Goal: Information Seeking & Learning: Check status

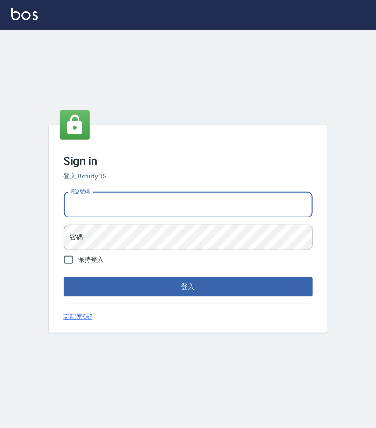
type input "0977019313"
click at [188, 287] on button "登入" at bounding box center [188, 287] width 249 height 20
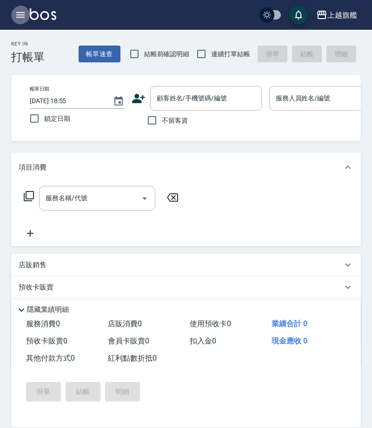
click at [22, 10] on icon "button" at bounding box center [20, 14] width 11 height 11
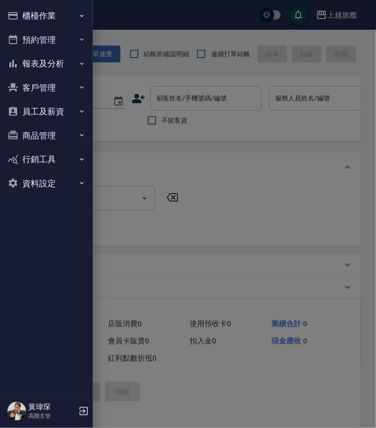
click at [39, 57] on button "報表及分析" at bounding box center [46, 64] width 85 height 24
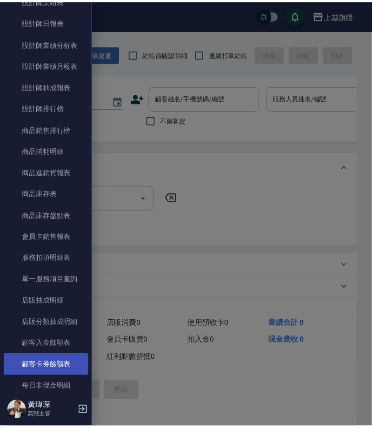
scroll to position [404, 0]
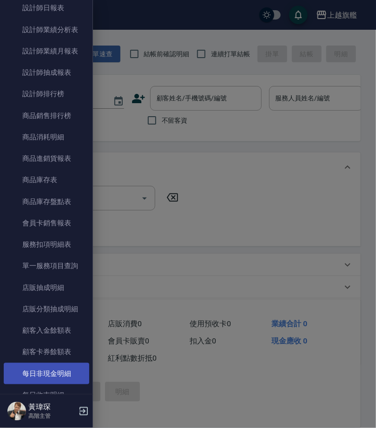
click at [64, 363] on link "每日非現金明細" at bounding box center [46, 373] width 85 height 21
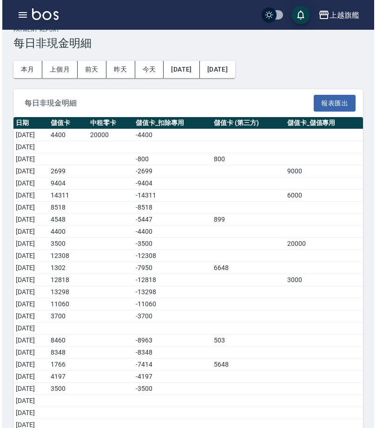
scroll to position [39, 0]
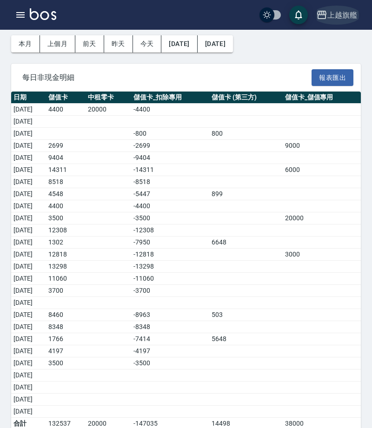
click at [339, 18] on div "上越旗艦" at bounding box center [342, 15] width 30 height 12
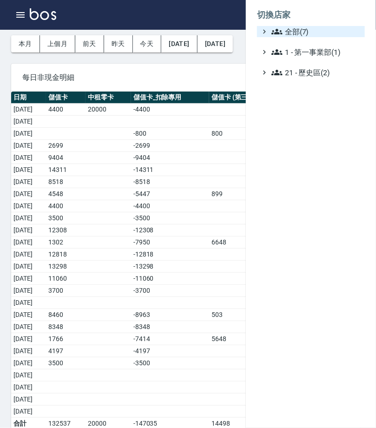
click at [329, 32] on span "全部(7)" at bounding box center [316, 31] width 90 height 11
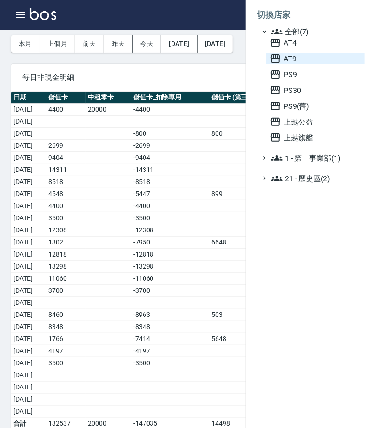
click at [314, 64] on span "AT9" at bounding box center [315, 58] width 91 height 11
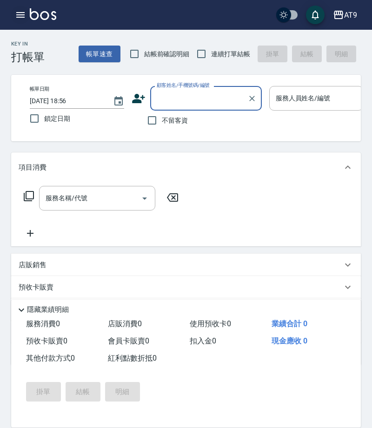
click at [16, 10] on icon "button" at bounding box center [20, 14] width 11 height 11
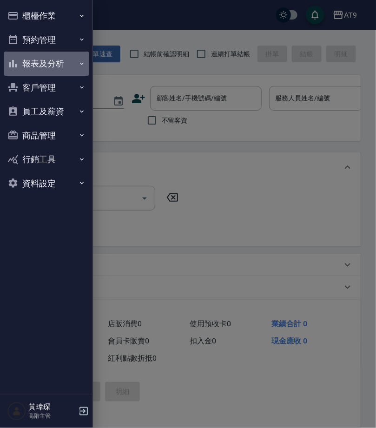
click at [50, 52] on button "報表及分析" at bounding box center [46, 64] width 85 height 24
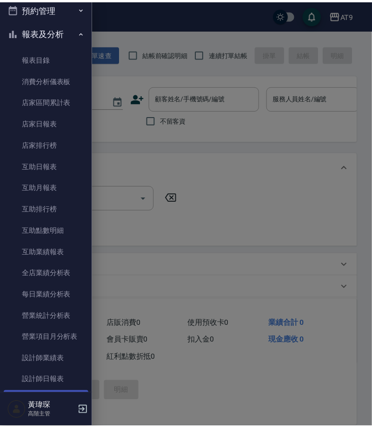
scroll to position [131, 0]
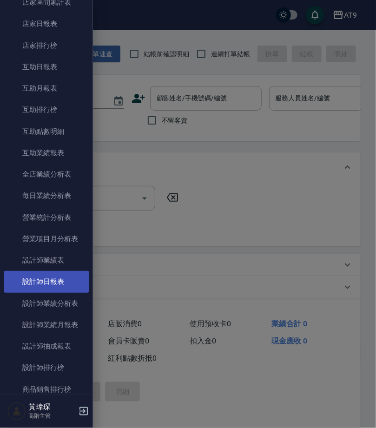
click at [69, 271] on link "設計師日報表" at bounding box center [46, 281] width 85 height 21
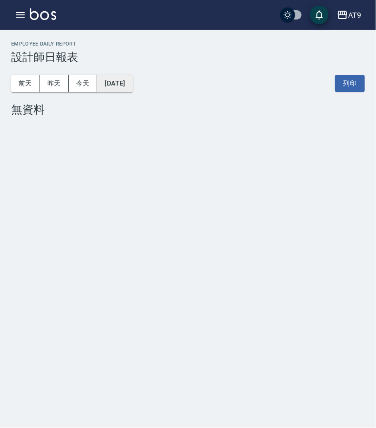
click at [129, 81] on button "[DATE]" at bounding box center [114, 83] width 35 height 17
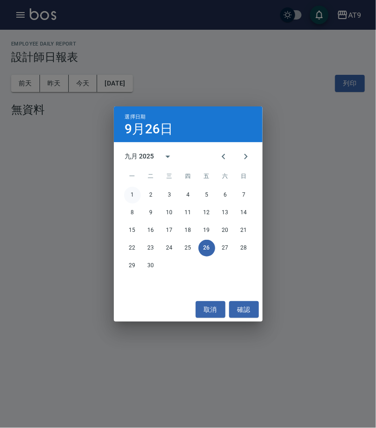
click at [133, 193] on button "1" at bounding box center [132, 195] width 17 height 17
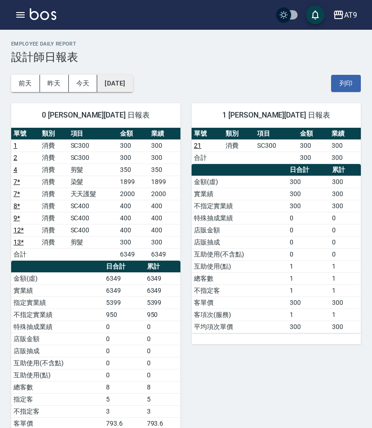
click at [132, 84] on button "[DATE]" at bounding box center [114, 83] width 35 height 17
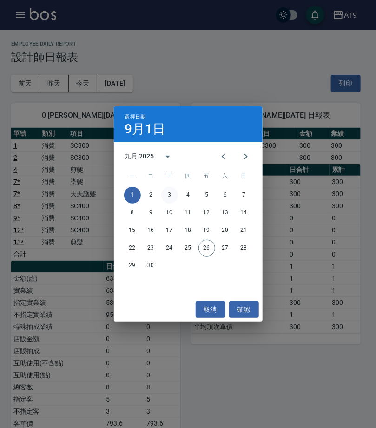
click at [173, 191] on button "3" at bounding box center [169, 195] width 17 height 17
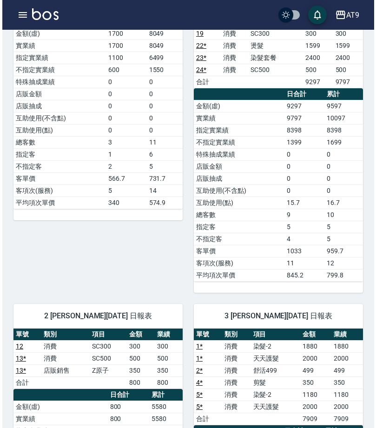
scroll to position [13, 0]
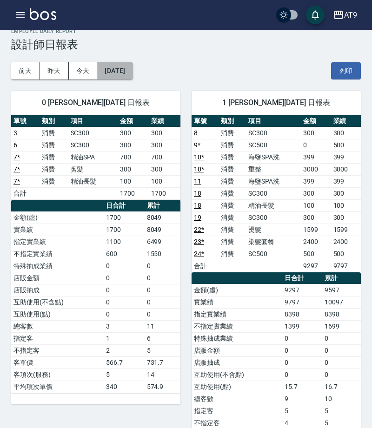
click at [123, 67] on button "[DATE]" at bounding box center [114, 70] width 35 height 17
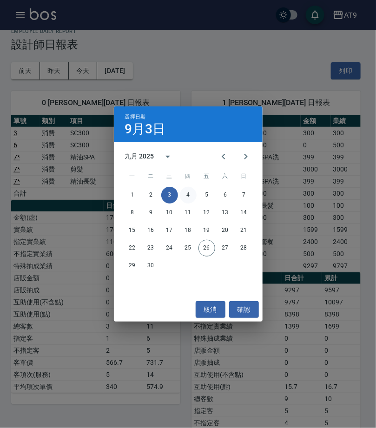
click at [191, 190] on button "4" at bounding box center [188, 195] width 17 height 17
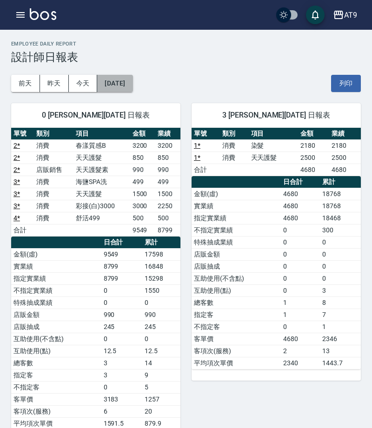
click at [132, 88] on button "[DATE]" at bounding box center [114, 83] width 35 height 17
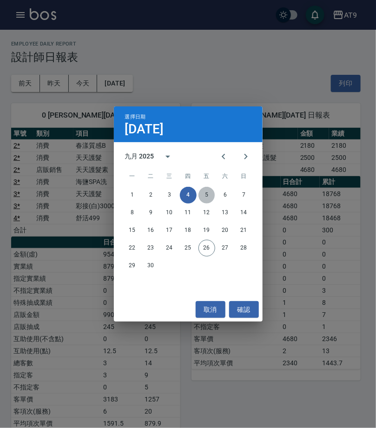
click at [210, 193] on button "5" at bounding box center [206, 195] width 17 height 17
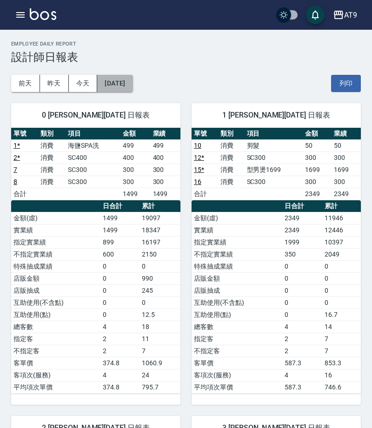
click at [132, 75] on button "[DATE]" at bounding box center [114, 83] width 35 height 17
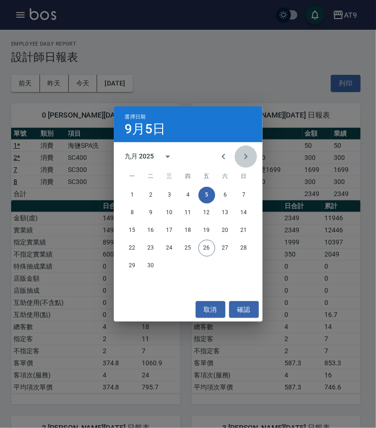
click at [246, 157] on icon "Next month" at bounding box center [245, 156] width 11 height 11
click at [327, 157] on div "選擇日期 9月5日 十月 2025 一 二 三 四 五 六 日 1 2 3 4 5 6 7 8 9 10 11 12 13 14 15 16 17 18 19…" at bounding box center [188, 214] width 376 height 428
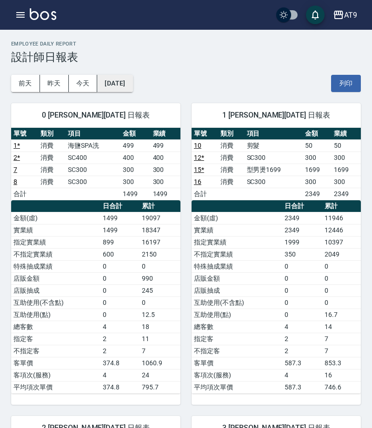
click at [124, 80] on button "[DATE]" at bounding box center [114, 83] width 35 height 17
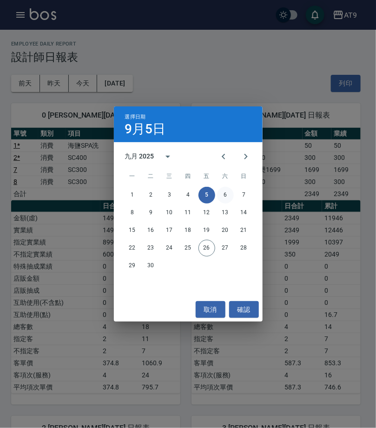
click at [223, 196] on button "6" at bounding box center [225, 195] width 17 height 17
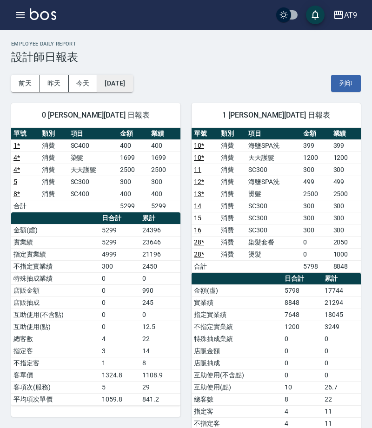
click at [130, 82] on button "[DATE]" at bounding box center [114, 83] width 35 height 17
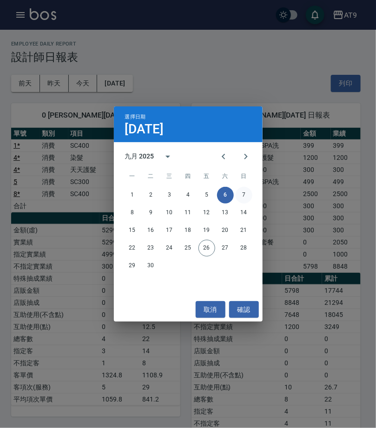
click at [241, 191] on button "7" at bounding box center [244, 195] width 17 height 17
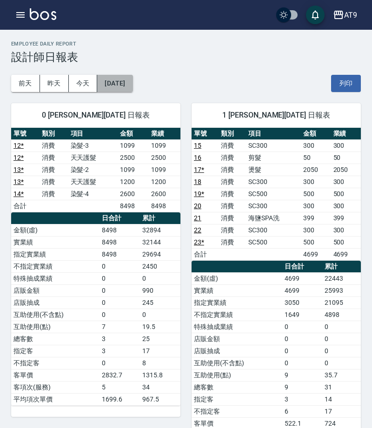
click at [132, 83] on button "[DATE]" at bounding box center [114, 83] width 35 height 17
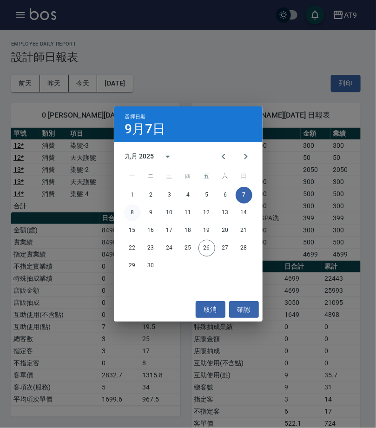
click at [132, 215] on button "8" at bounding box center [132, 212] width 17 height 17
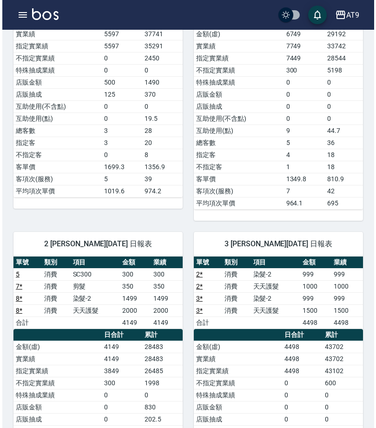
scroll to position [36, 0]
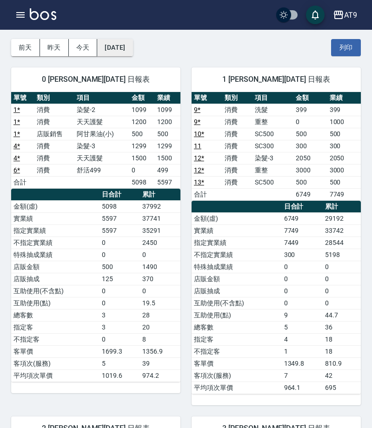
click at [125, 51] on button "[DATE]" at bounding box center [114, 47] width 35 height 17
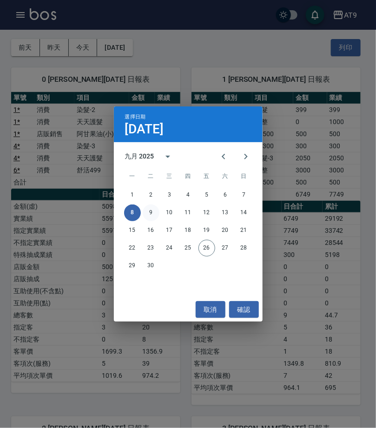
click at [152, 211] on button "9" at bounding box center [151, 212] width 17 height 17
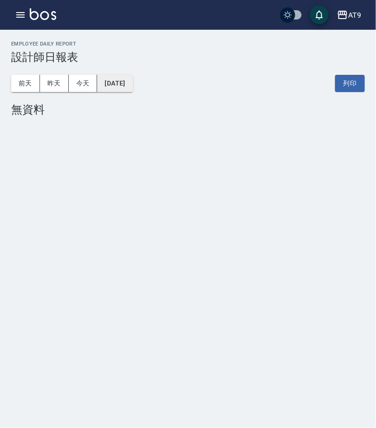
click at [132, 87] on button "[DATE]" at bounding box center [114, 83] width 35 height 17
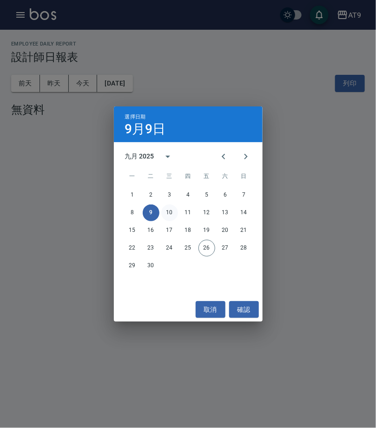
click at [173, 213] on button "10" at bounding box center [169, 212] width 17 height 17
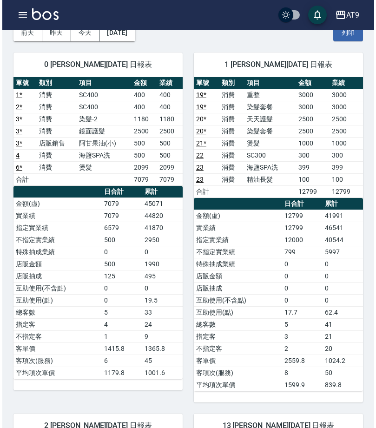
scroll to position [5, 0]
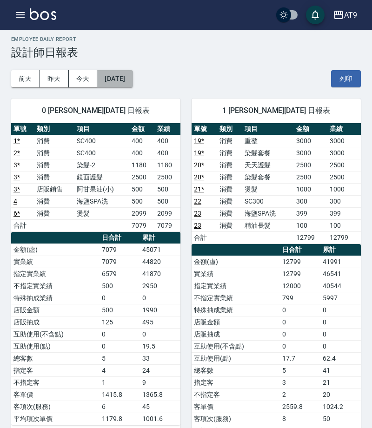
click at [127, 70] on button "[DATE]" at bounding box center [114, 78] width 35 height 17
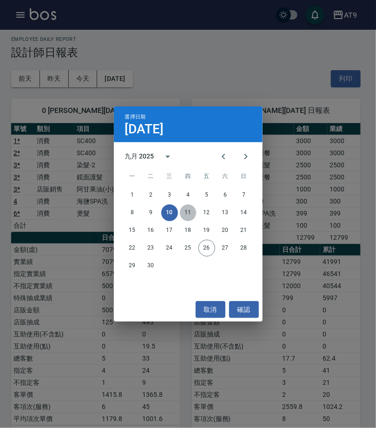
click at [191, 212] on button "11" at bounding box center [188, 212] width 17 height 17
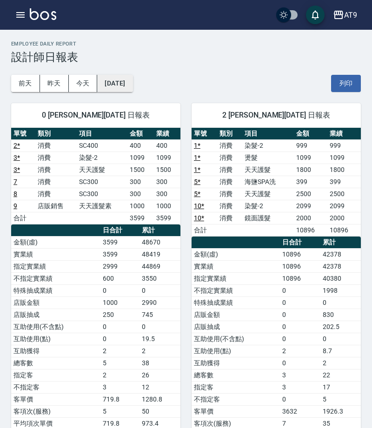
click at [120, 79] on button "[DATE]" at bounding box center [114, 83] width 35 height 17
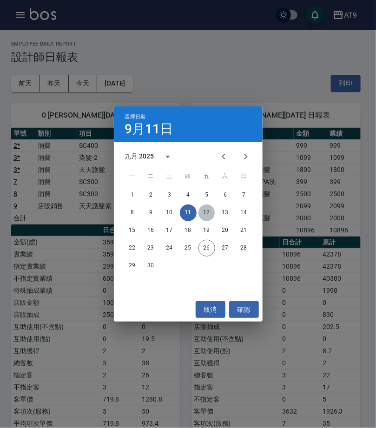
click at [211, 212] on button "12" at bounding box center [206, 212] width 17 height 17
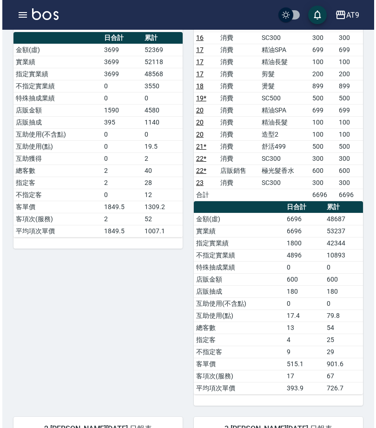
scroll to position [30, 0]
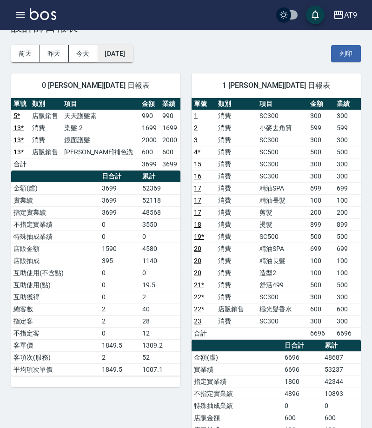
click at [130, 57] on button "[DATE]" at bounding box center [114, 53] width 35 height 17
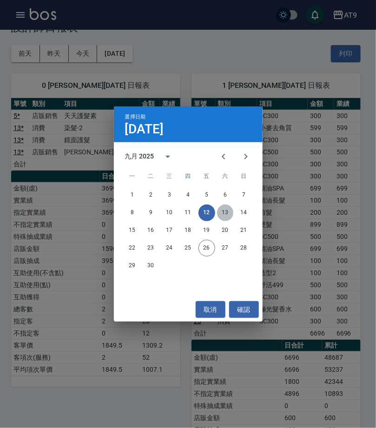
click at [221, 210] on button "13" at bounding box center [225, 212] width 17 height 17
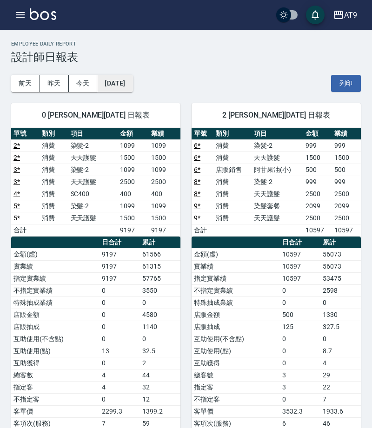
click at [132, 76] on button "[DATE]" at bounding box center [114, 83] width 35 height 17
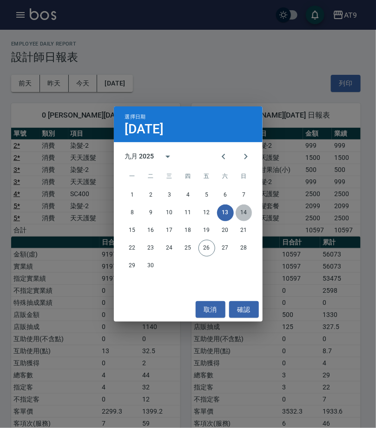
click at [243, 209] on button "14" at bounding box center [244, 212] width 17 height 17
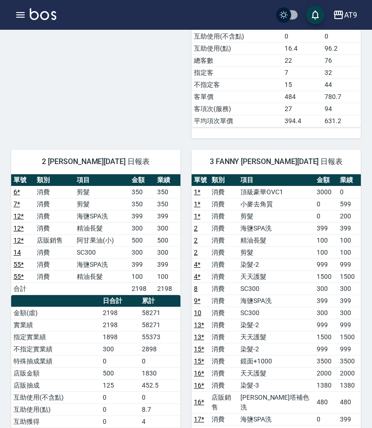
scroll to position [577, 0]
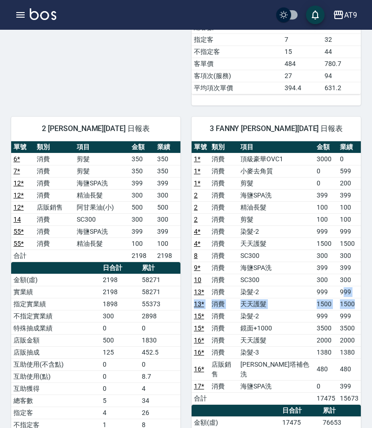
drag, startPoint x: 350, startPoint y: 278, endPoint x: 338, endPoint y: 268, distance: 16.1
click at [338, 268] on tbody "1 * 消費 頂級豪華OVC1 3000 0 1 * 消費 小麥去角質 0 599 1 * 消費 剪髮 0 200 2 消費 海鹽SPA洗 399 399 2…" at bounding box center [275, 278] width 169 height 251
click at [318, 286] on td "999" at bounding box center [325, 292] width 23 height 12
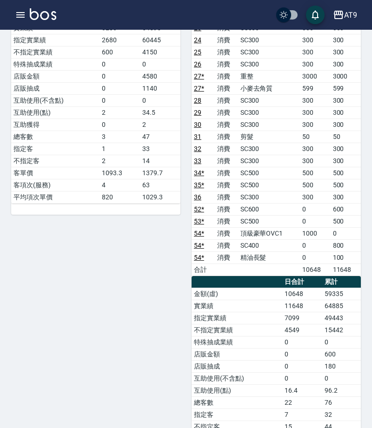
scroll to position [0, 0]
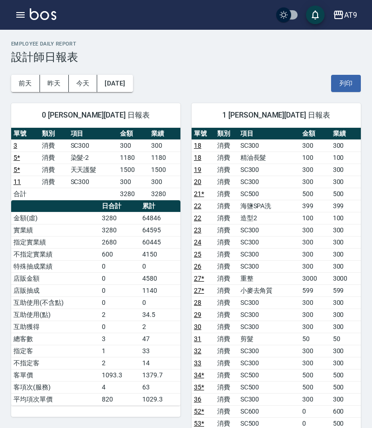
click at [108, 69] on div "前天 昨天 今天 2025/09/14 列印" at bounding box center [185, 83] width 349 height 39
click at [114, 75] on button "[DATE]" at bounding box center [114, 83] width 35 height 17
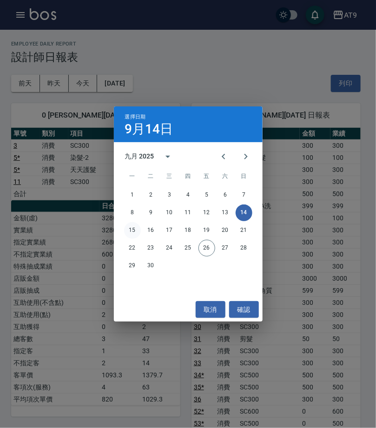
click at [135, 231] on button "15" at bounding box center [132, 230] width 17 height 17
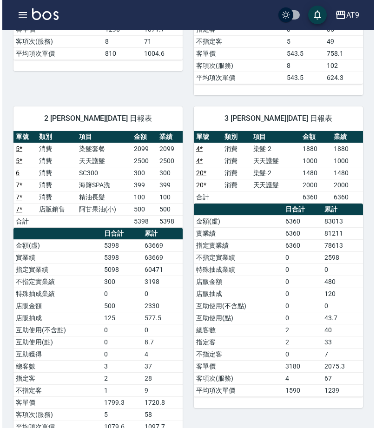
scroll to position [19, 0]
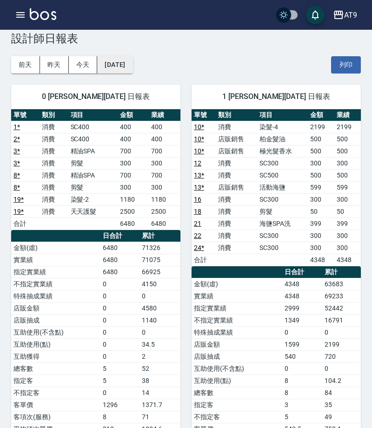
click at [132, 59] on button "[DATE]" at bounding box center [114, 64] width 35 height 17
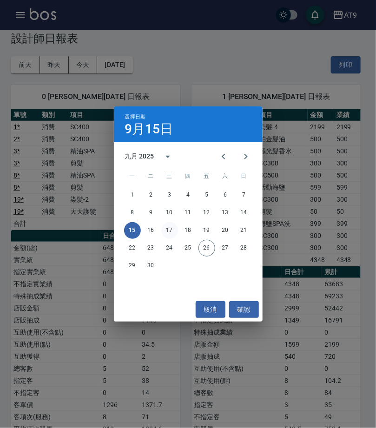
click at [171, 227] on button "17" at bounding box center [169, 230] width 17 height 17
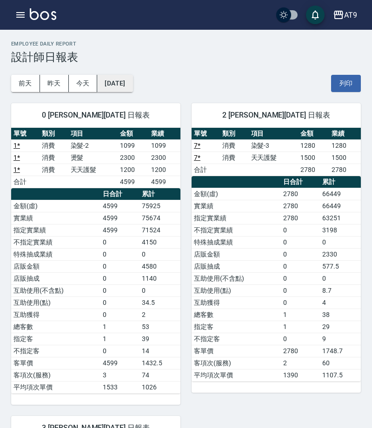
click at [130, 90] on button "[DATE]" at bounding box center [114, 83] width 35 height 17
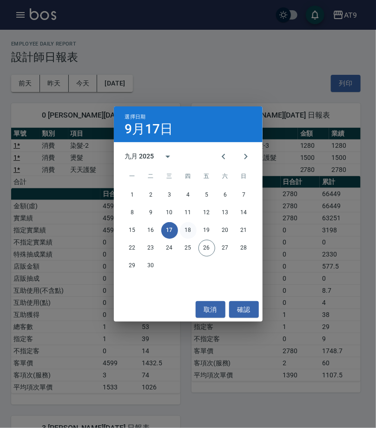
click at [192, 233] on button "18" at bounding box center [188, 230] width 17 height 17
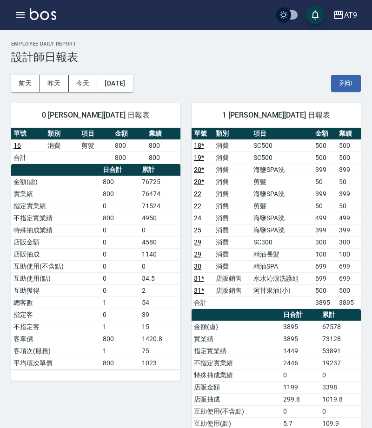
click at [135, 66] on div "前天 昨天 今天 2025/09/18 列印" at bounding box center [185, 83] width 349 height 39
click at [132, 77] on button "[DATE]" at bounding box center [114, 83] width 35 height 17
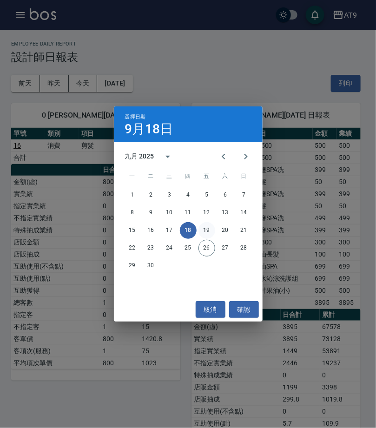
click at [206, 234] on button "19" at bounding box center [206, 230] width 17 height 17
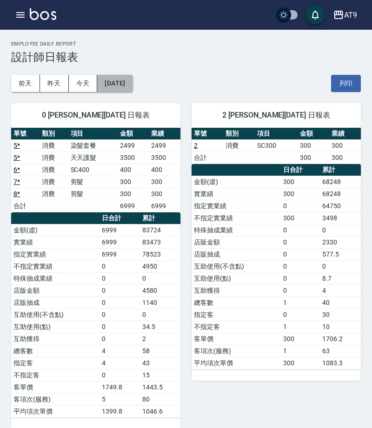
click at [132, 80] on button "[DATE]" at bounding box center [114, 83] width 35 height 17
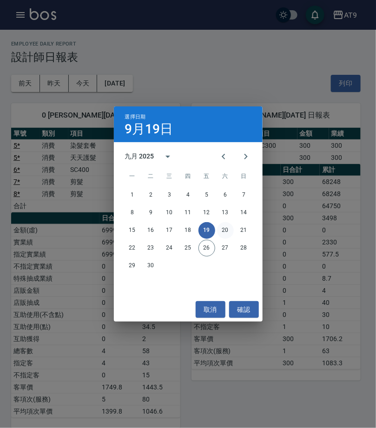
click at [226, 233] on button "20" at bounding box center [225, 230] width 17 height 17
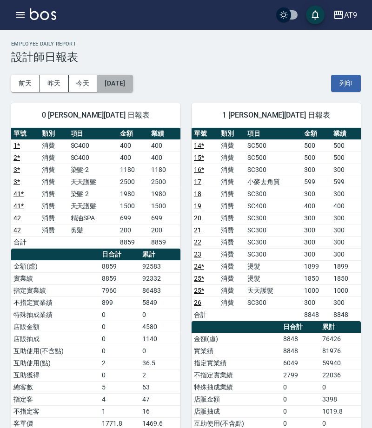
click at [131, 86] on button "[DATE]" at bounding box center [114, 83] width 35 height 17
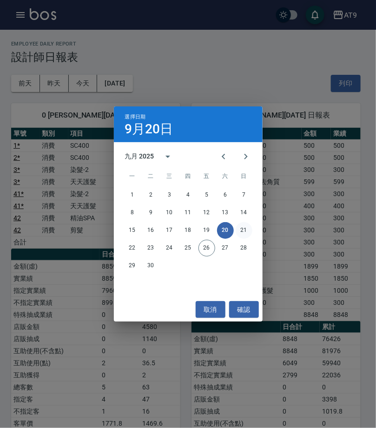
click at [243, 224] on button "21" at bounding box center [244, 230] width 17 height 17
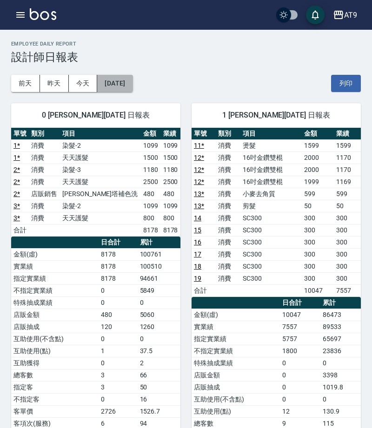
click at [132, 89] on button "[DATE]" at bounding box center [114, 83] width 35 height 17
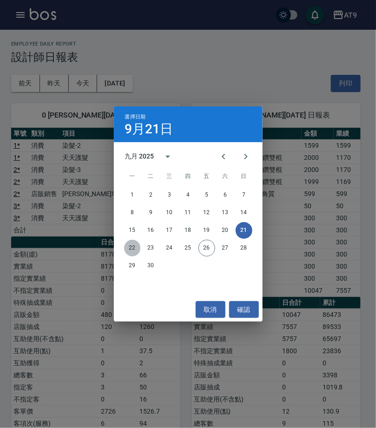
click at [133, 252] on button "22" at bounding box center [132, 248] width 17 height 17
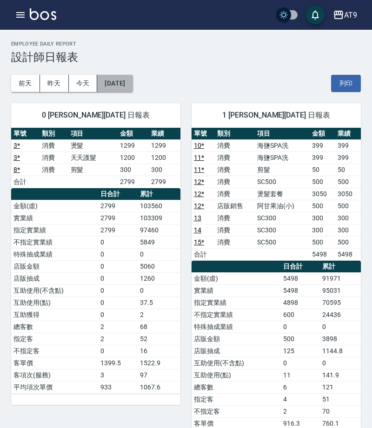
click at [132, 75] on button "[DATE]" at bounding box center [114, 83] width 35 height 17
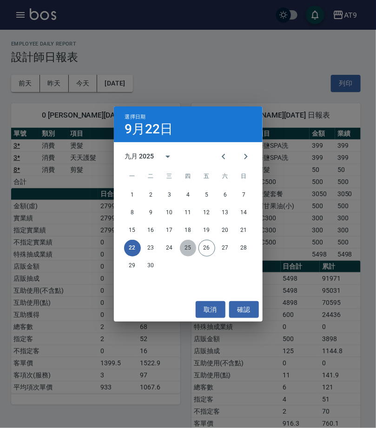
click at [185, 247] on button "25" at bounding box center [188, 248] width 17 height 17
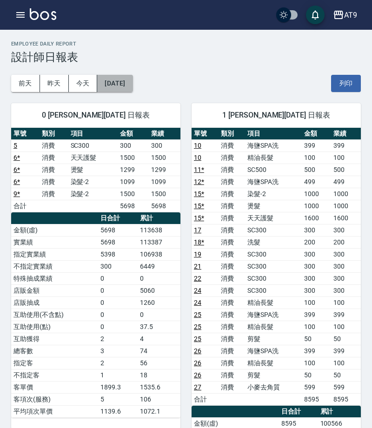
click at [132, 79] on button "[DATE]" at bounding box center [114, 83] width 35 height 17
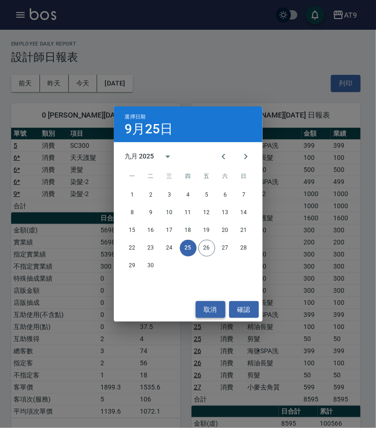
click at [219, 309] on button "取消" at bounding box center [211, 309] width 30 height 17
